Goal: Information Seeking & Learning: Compare options

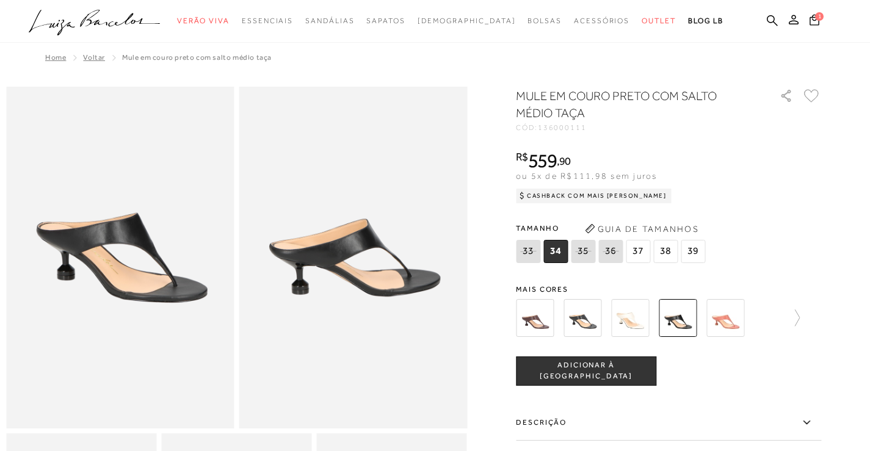
click at [586, 251] on icon at bounding box center [582, 250] width 17 height 15
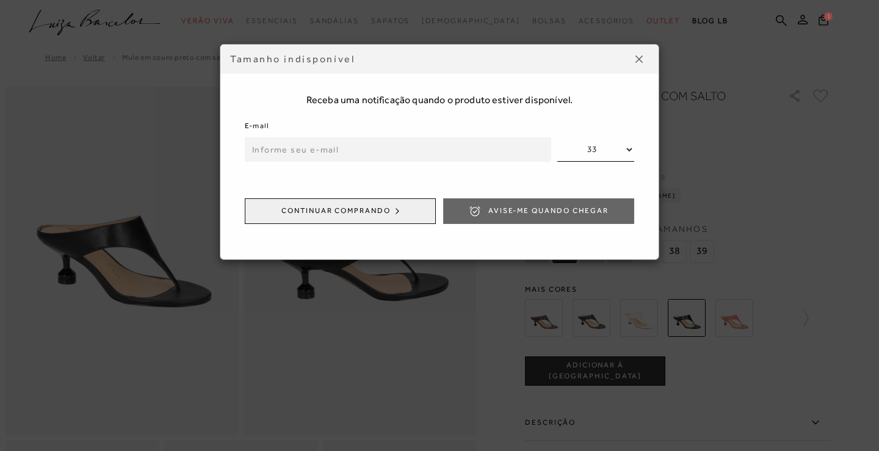
click at [644, 61] on button at bounding box center [639, 59] width 20 height 20
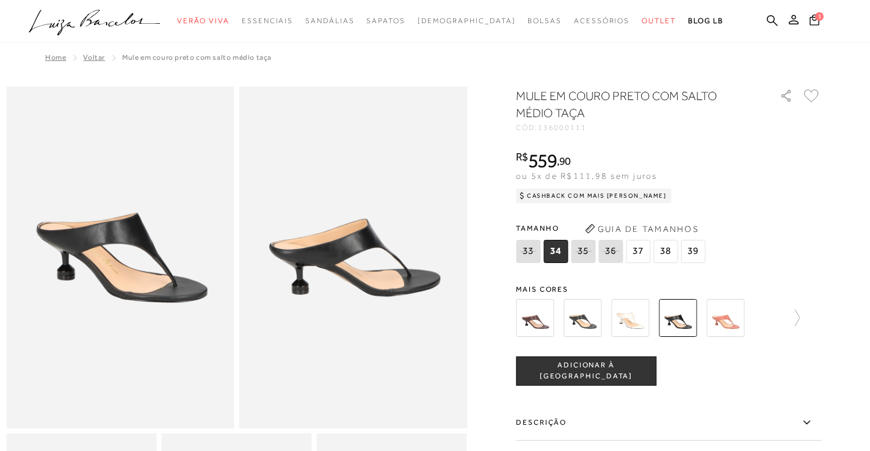
click at [590, 326] on img at bounding box center [582, 318] width 38 height 38
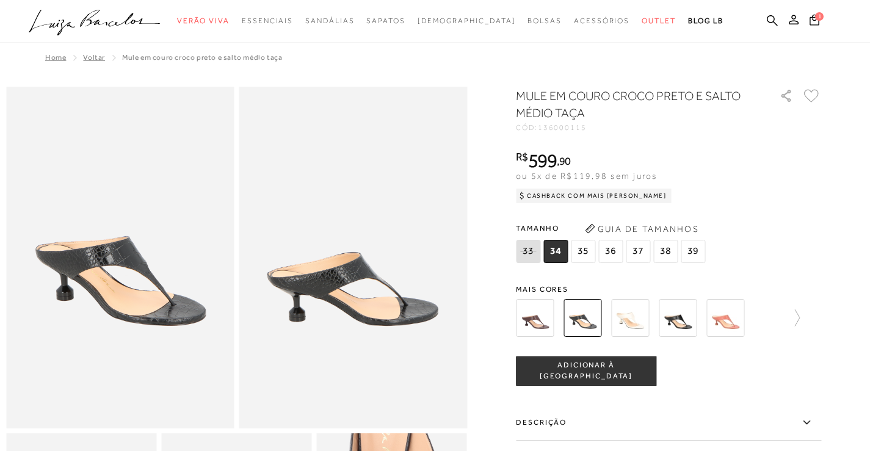
click at [543, 325] on img at bounding box center [535, 318] width 38 height 38
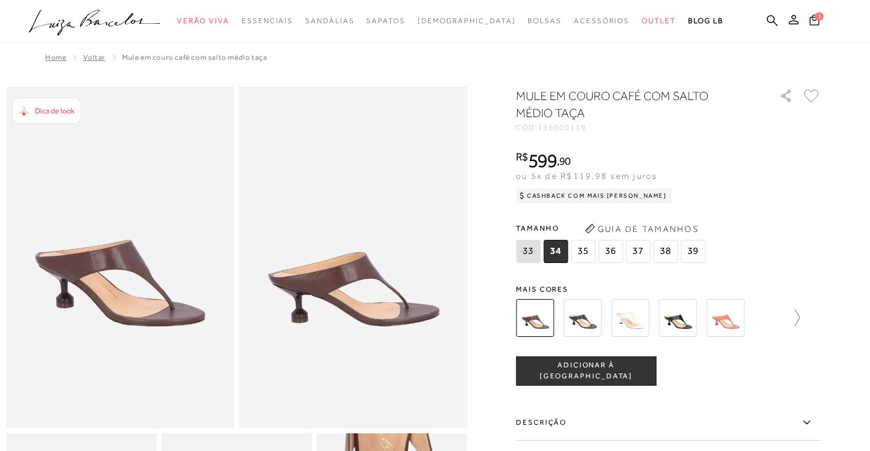
click at [799, 322] on icon at bounding box center [790, 317] width 17 height 17
click at [560, 325] on img at bounding box center [556, 318] width 38 height 38
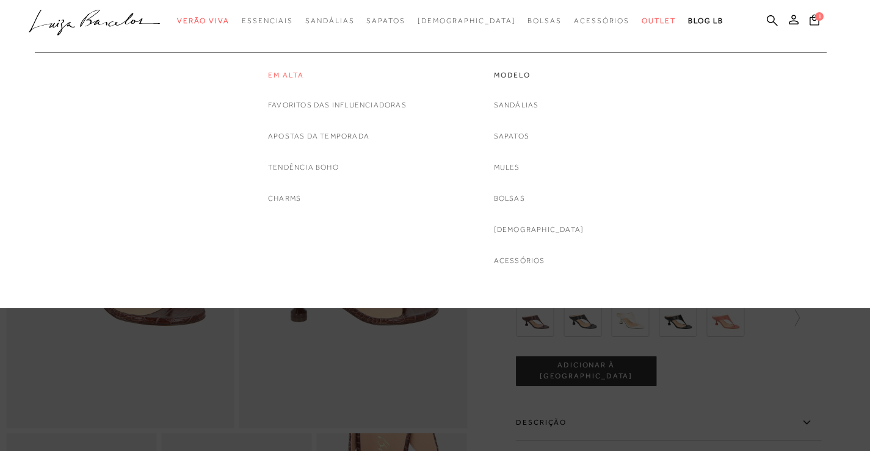
click at [290, 74] on link "Em alta" at bounding box center [337, 75] width 139 height 10
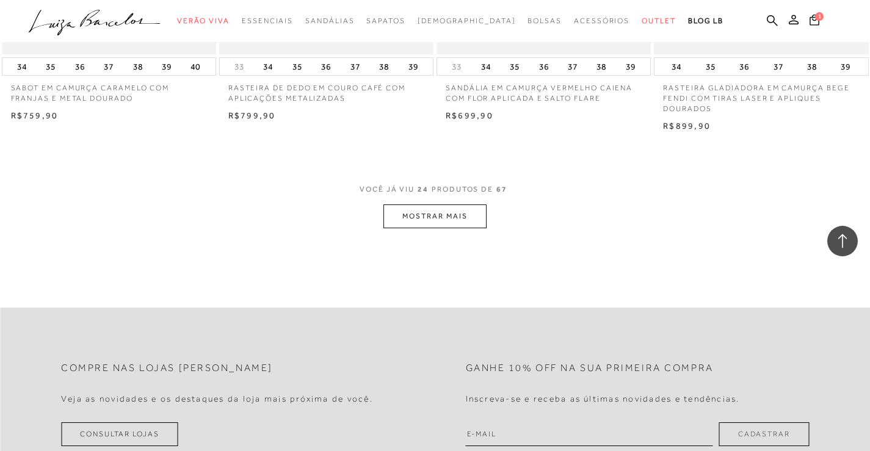
scroll to position [2380, 0]
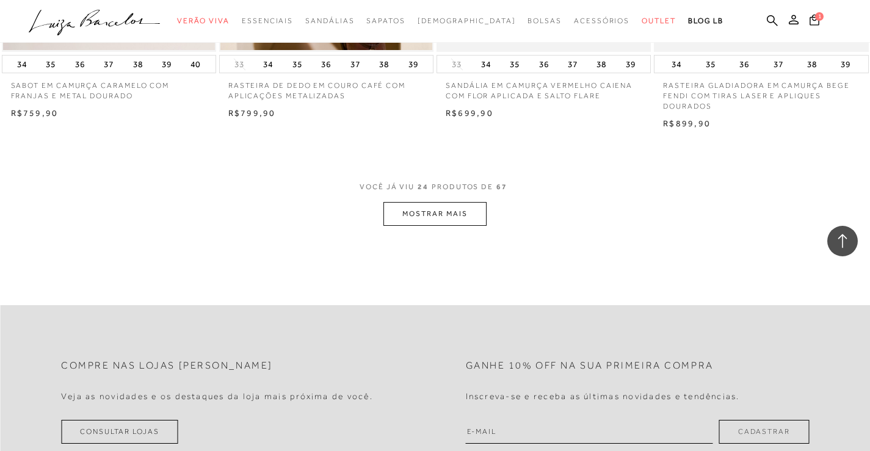
click at [425, 214] on button "MOSTRAR MAIS" at bounding box center [434, 214] width 103 height 24
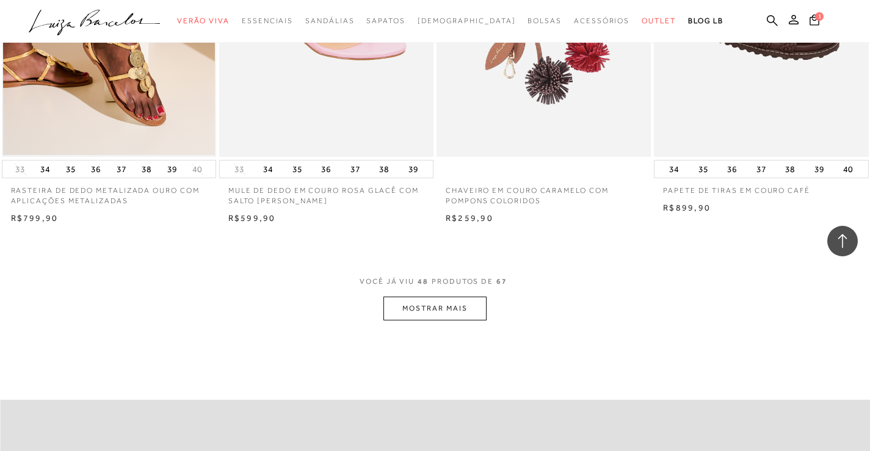
scroll to position [4707, 0]
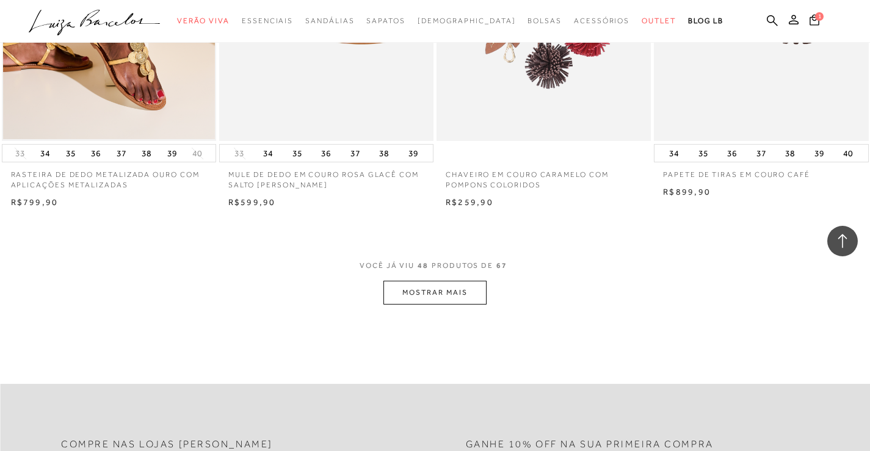
click at [430, 297] on button "MOSTRAR MAIS" at bounding box center [434, 293] width 103 height 24
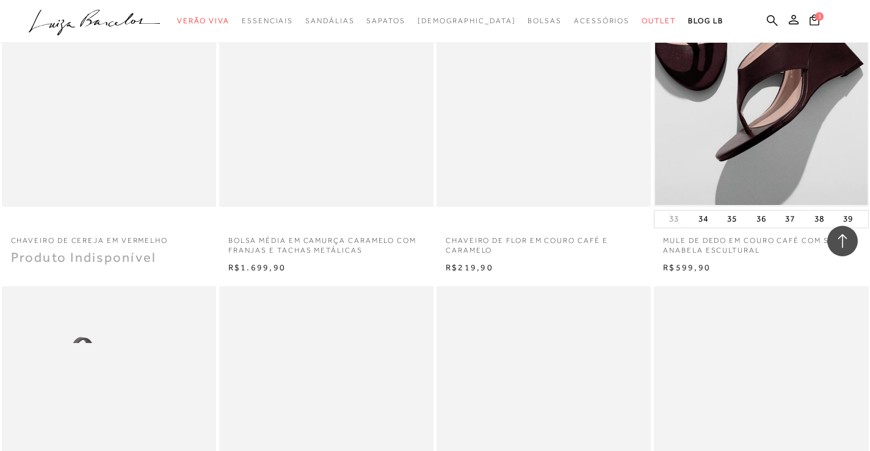
scroll to position [5744, 0]
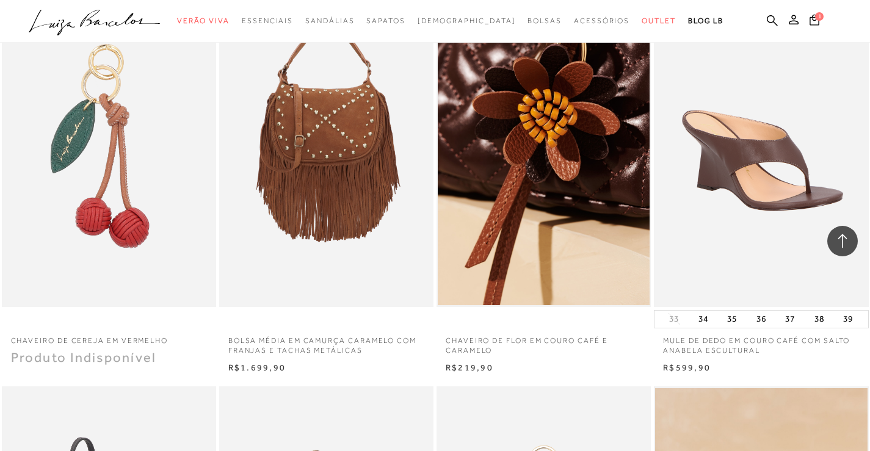
click at [738, 224] on img at bounding box center [761, 146] width 213 height 322
